Goal: Communication & Community: Share content

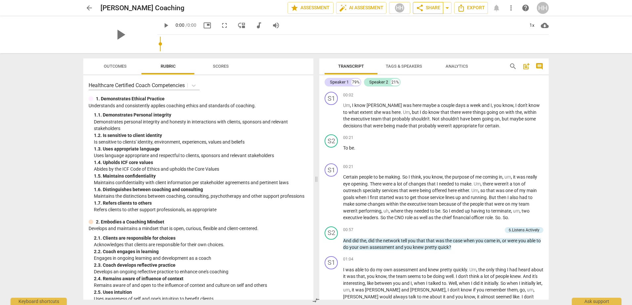
click at [430, 10] on span "share Share" at bounding box center [428, 8] width 24 height 8
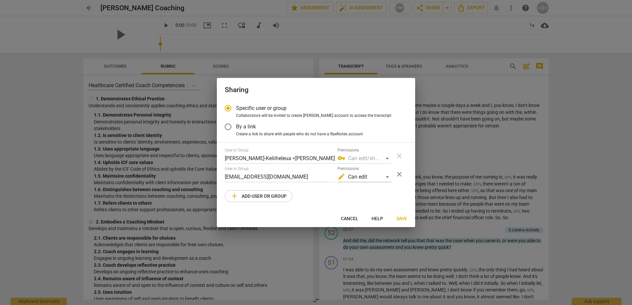
click at [272, 194] on span "add Add user or group" at bounding box center [258, 196] width 56 height 8
radio input "false"
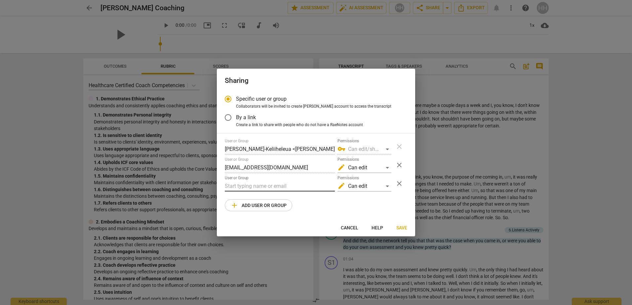
click at [271, 189] on input "text" at bounding box center [280, 186] width 110 height 11
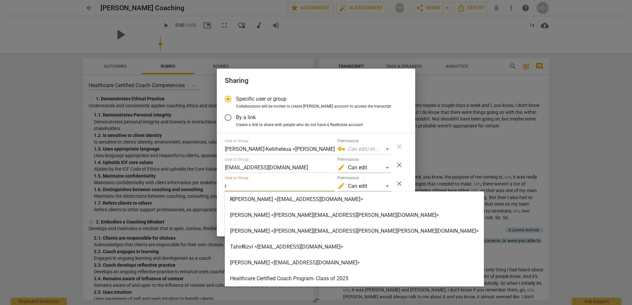
type input "r"
click at [232, 200] on span "R" at bounding box center [231, 199] width 3 height 6
radio input "false"
type input "[PERSON_NAME] <[EMAIL_ADDRESS][DOMAIN_NAME]>"
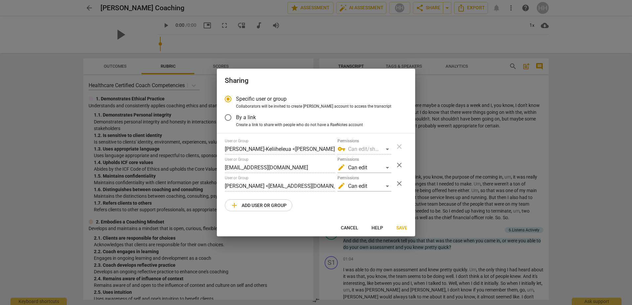
click at [405, 225] on span "Save" at bounding box center [401, 228] width 11 height 7
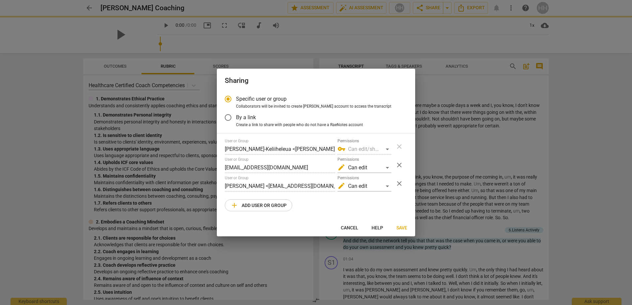
radio input "false"
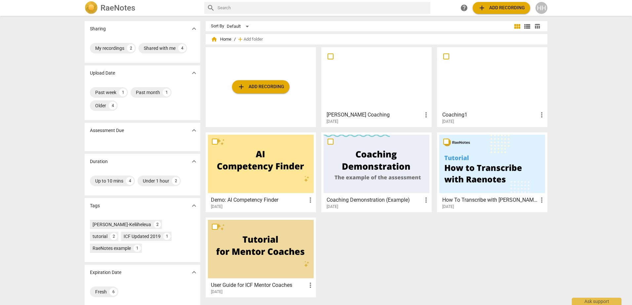
click at [267, 86] on span "add Add recording" at bounding box center [260, 87] width 47 height 8
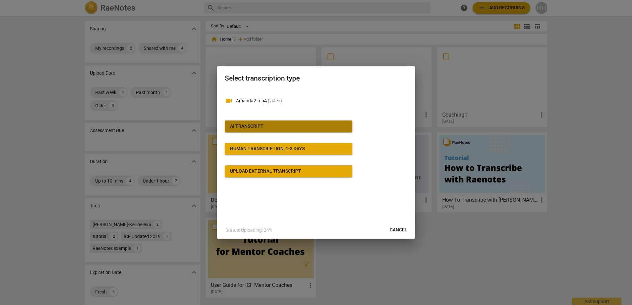
click at [260, 128] on div "AI Transcript" at bounding box center [246, 126] width 33 height 7
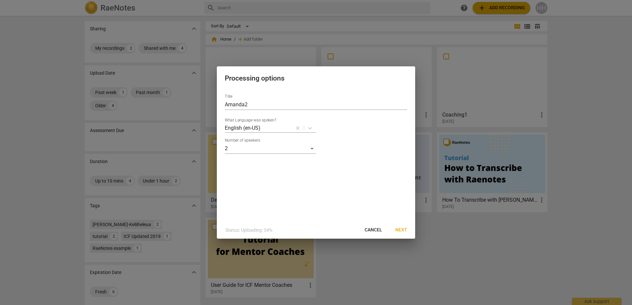
click at [402, 230] on span "Next" at bounding box center [401, 230] width 12 height 7
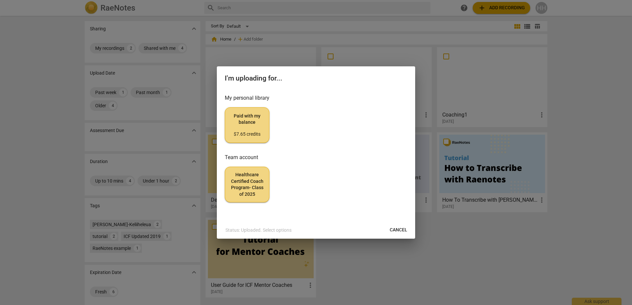
click at [241, 181] on span "Healthcare Certified Coach Program- Class of 2025" at bounding box center [246, 185] width 33 height 26
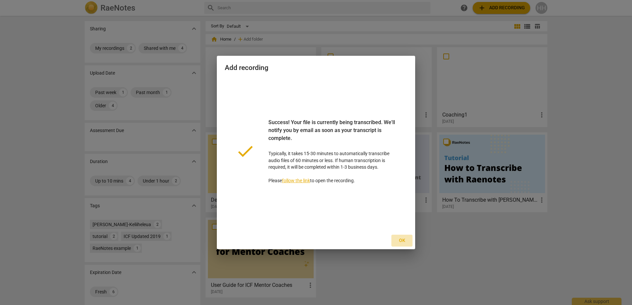
click at [403, 239] on span "Ok" at bounding box center [402, 241] width 11 height 7
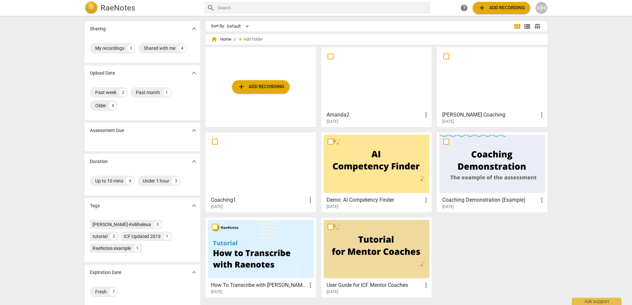
click at [378, 98] on div at bounding box center [376, 79] width 106 height 58
